Goal: Obtain resource: Download file/media

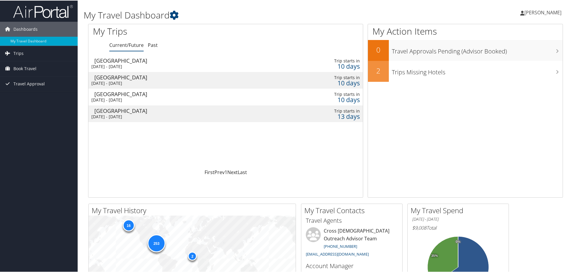
click at [98, 62] on div "Spokane" at bounding box center [178, 59] width 169 height 5
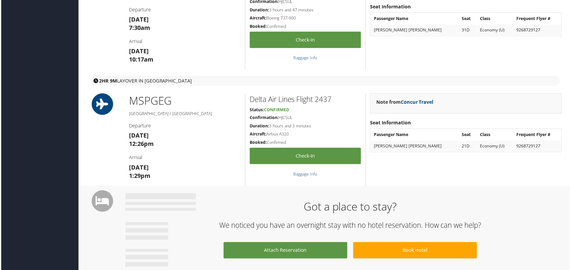
scroll to position [149, 0]
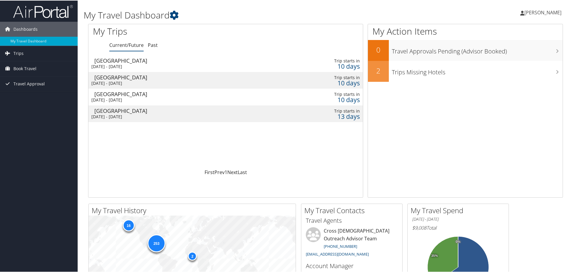
click at [133, 64] on div "[DATE] - [DATE]" at bounding box center [175, 65] width 169 height 5
click at [116, 78] on div "[GEOGRAPHIC_DATA]" at bounding box center [178, 76] width 169 height 5
click at [103, 96] on div "[GEOGRAPHIC_DATA]" at bounding box center [178, 93] width 169 height 5
click at [102, 114] on div "[DATE] - [DATE]" at bounding box center [175, 116] width 169 height 5
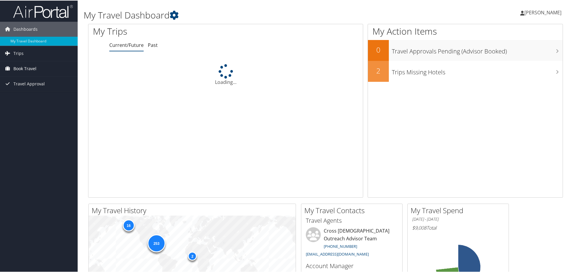
click at [13, 66] on link "Book Travel" at bounding box center [39, 68] width 78 height 15
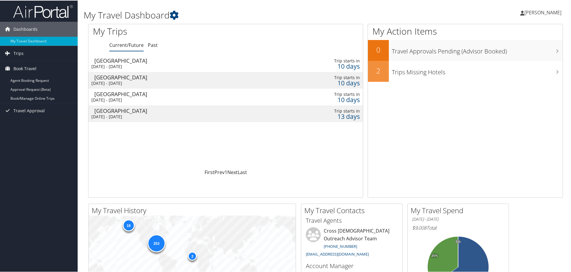
click at [141, 65] on div "[DATE] - [DATE]" at bounding box center [175, 65] width 169 height 5
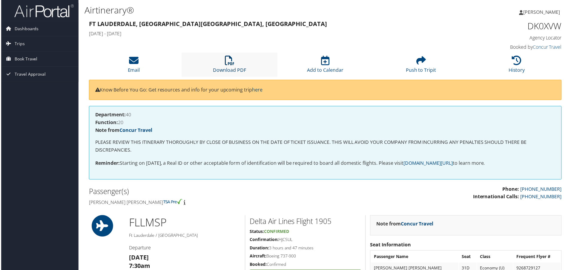
click at [227, 65] on icon at bounding box center [230, 61] width 10 height 10
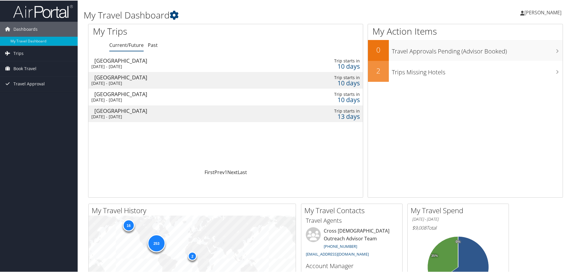
click at [106, 81] on div "[DATE] - [DATE]" at bounding box center [175, 82] width 169 height 5
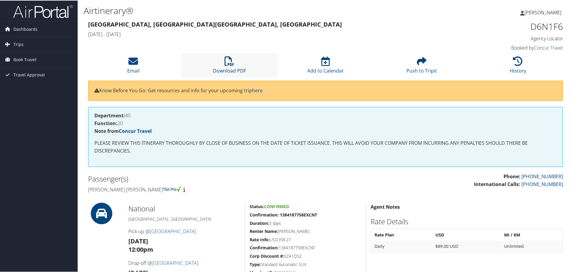
click at [224, 70] on link "Download PDF" at bounding box center [229, 66] width 33 height 14
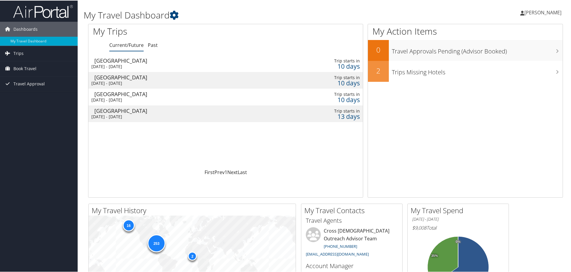
click at [105, 95] on div "[GEOGRAPHIC_DATA]" at bounding box center [178, 93] width 169 height 5
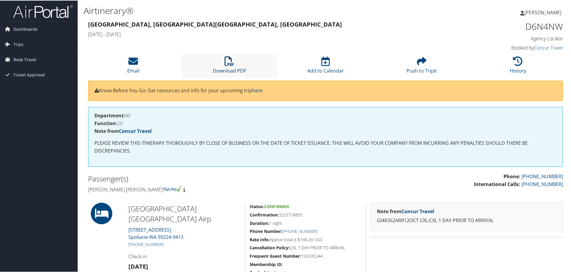
click at [226, 68] on link "Download PDF" at bounding box center [229, 66] width 33 height 14
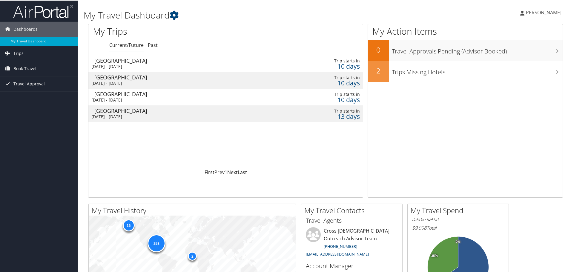
click at [103, 111] on div "[GEOGRAPHIC_DATA]" at bounding box center [178, 110] width 169 height 5
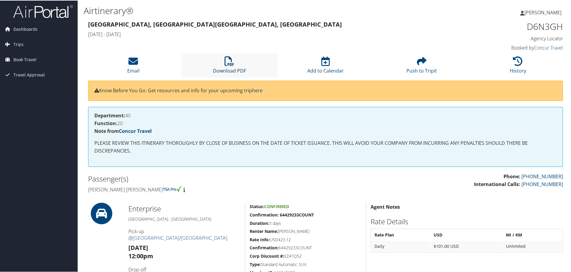
click at [228, 63] on icon at bounding box center [230, 61] width 10 height 10
click at [20, 57] on span "Book Travel" at bounding box center [24, 59] width 23 height 15
click at [30, 88] on link "Book/Manage Online Trips" at bounding box center [39, 89] width 78 height 9
click at [20, 88] on link "Book/Manage Online Trips" at bounding box center [39, 89] width 78 height 9
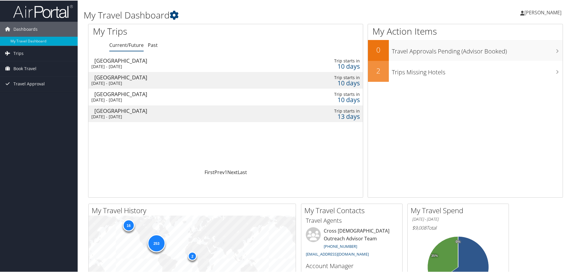
click at [108, 111] on div "[GEOGRAPHIC_DATA]" at bounding box center [178, 110] width 169 height 5
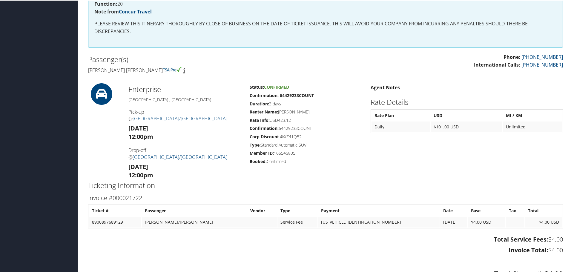
scroll to position [60, 0]
